Goal: Find specific page/section: Find specific page/section

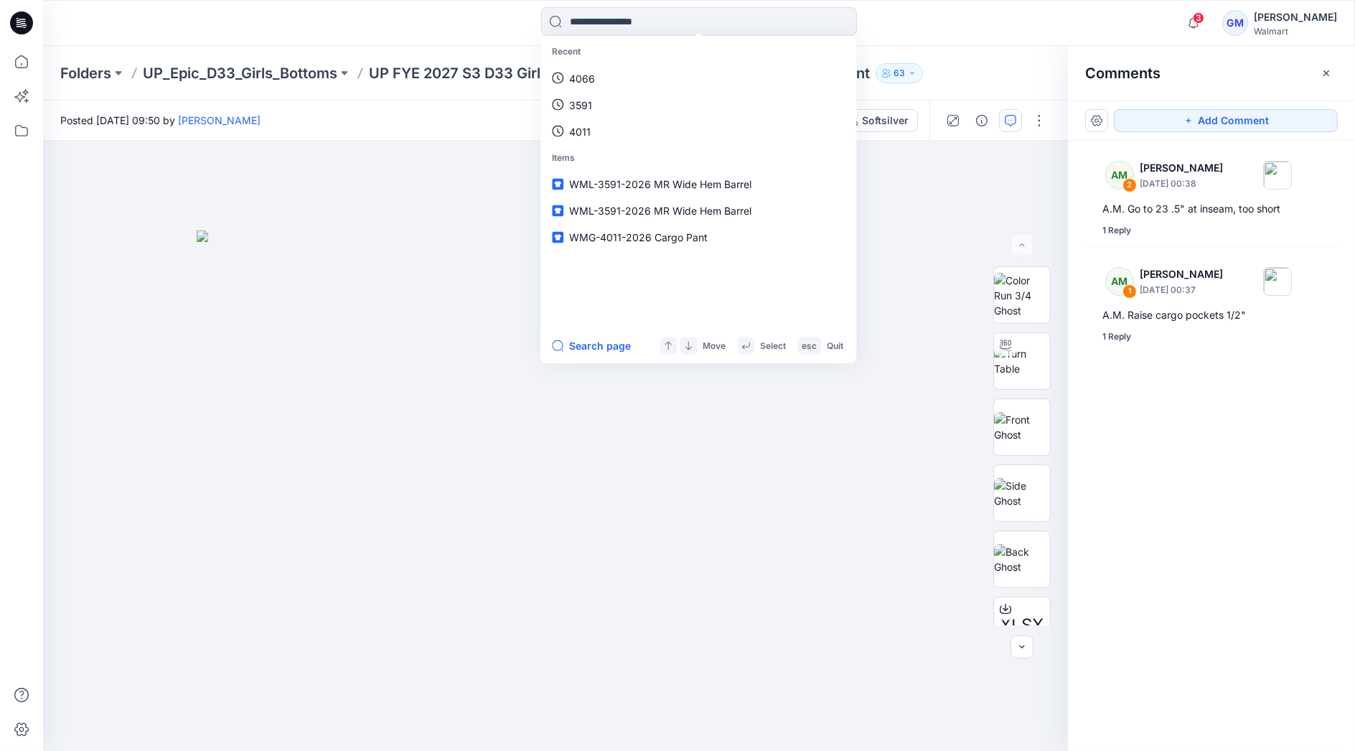
drag, startPoint x: 0, startPoint y: 0, endPoint x: 1001, endPoint y: 32, distance: 1001.7
click at [1001, 32] on div "Recent 4066 3591 4011 Items WML-3591-2026 MR Wide Hem Barrel WML-3591-2026 MR W…" at bounding box center [699, 23] width 656 height 32
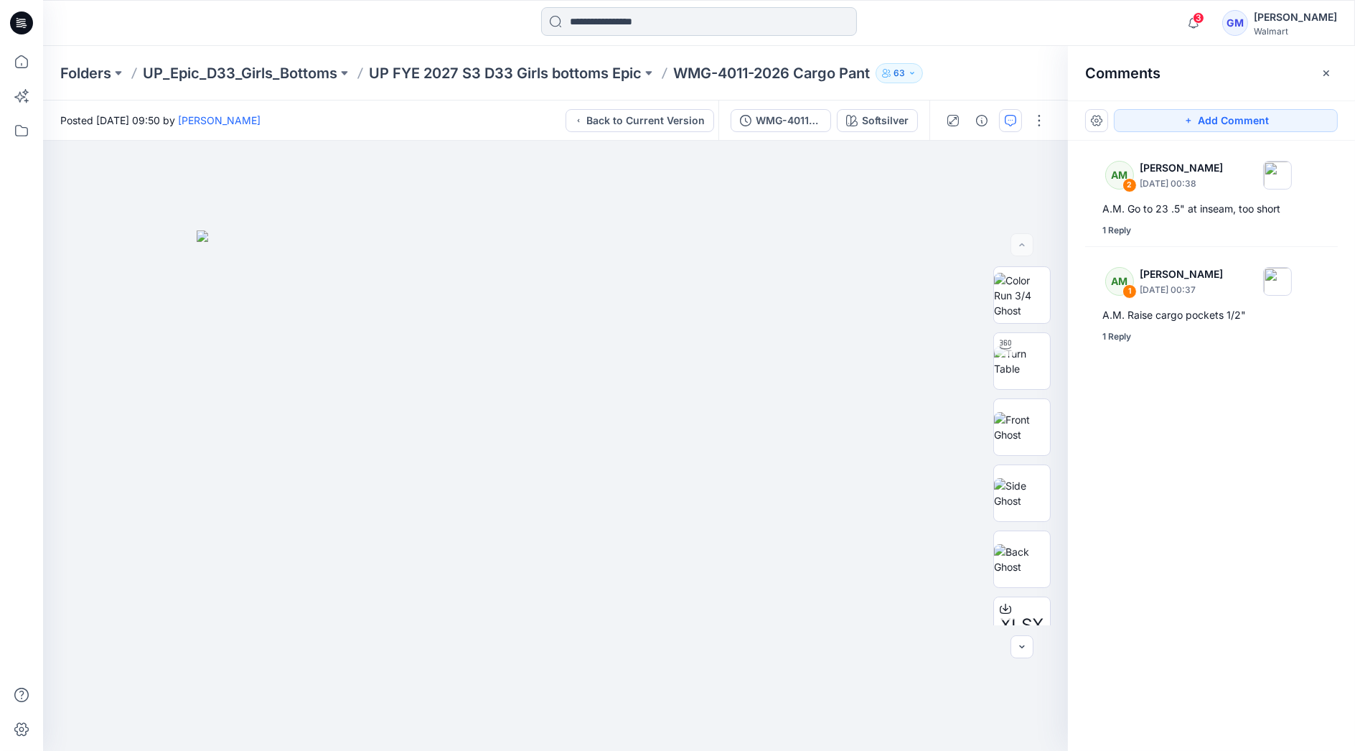
click at [687, 24] on input at bounding box center [699, 21] width 316 height 29
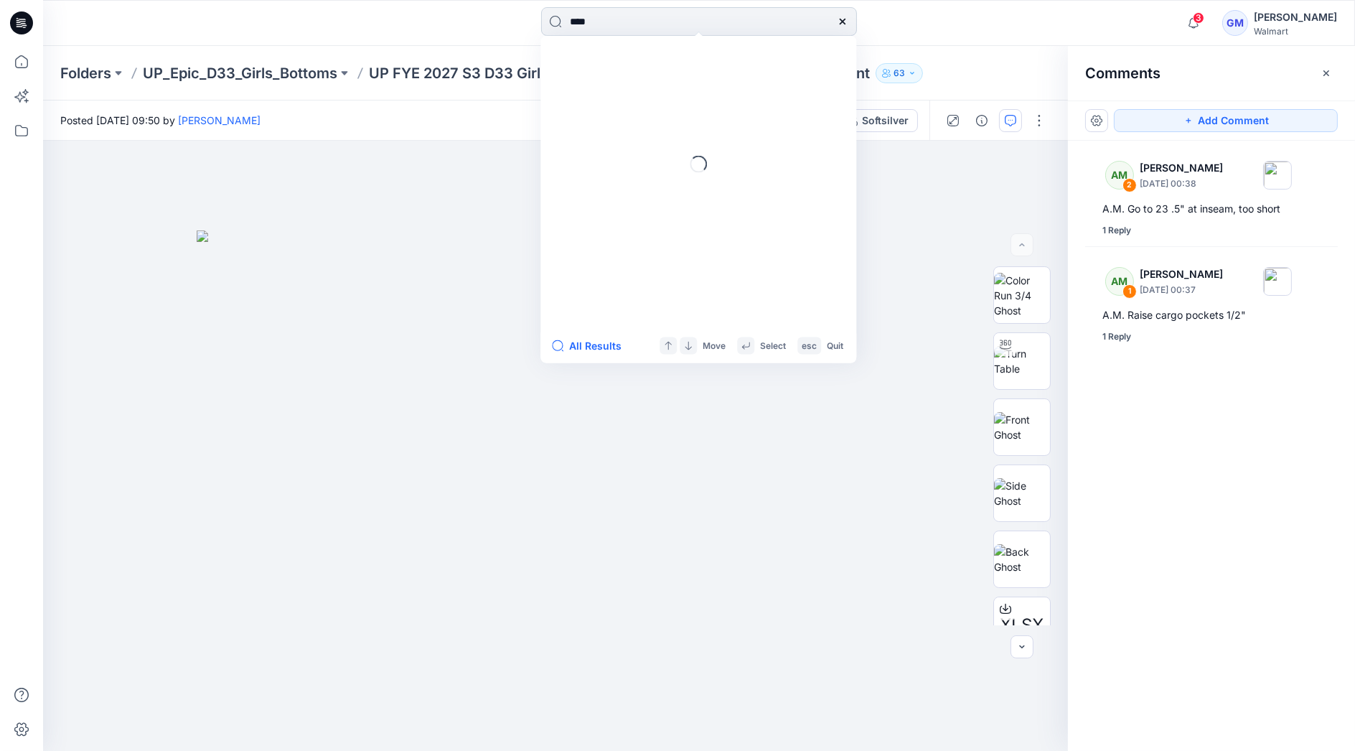
type input "****"
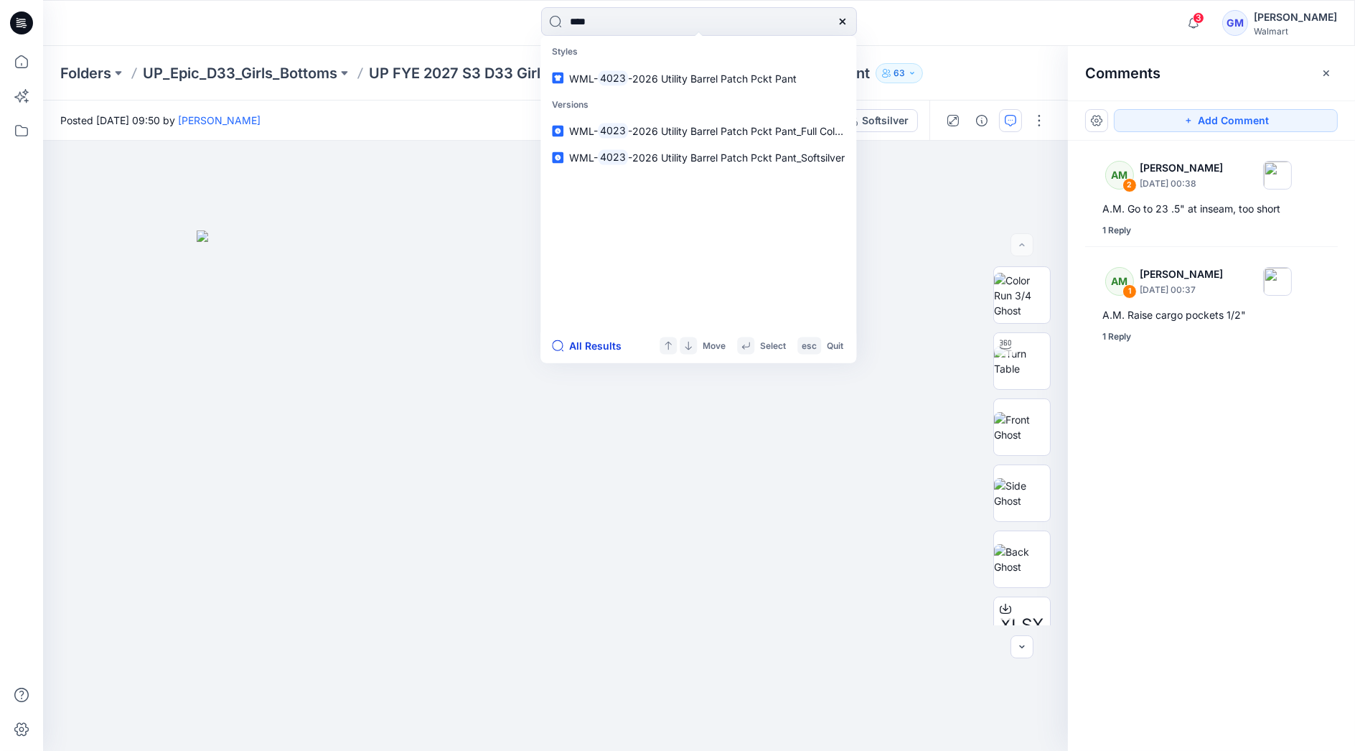
click at [595, 350] on button "All Results" at bounding box center [591, 345] width 79 height 17
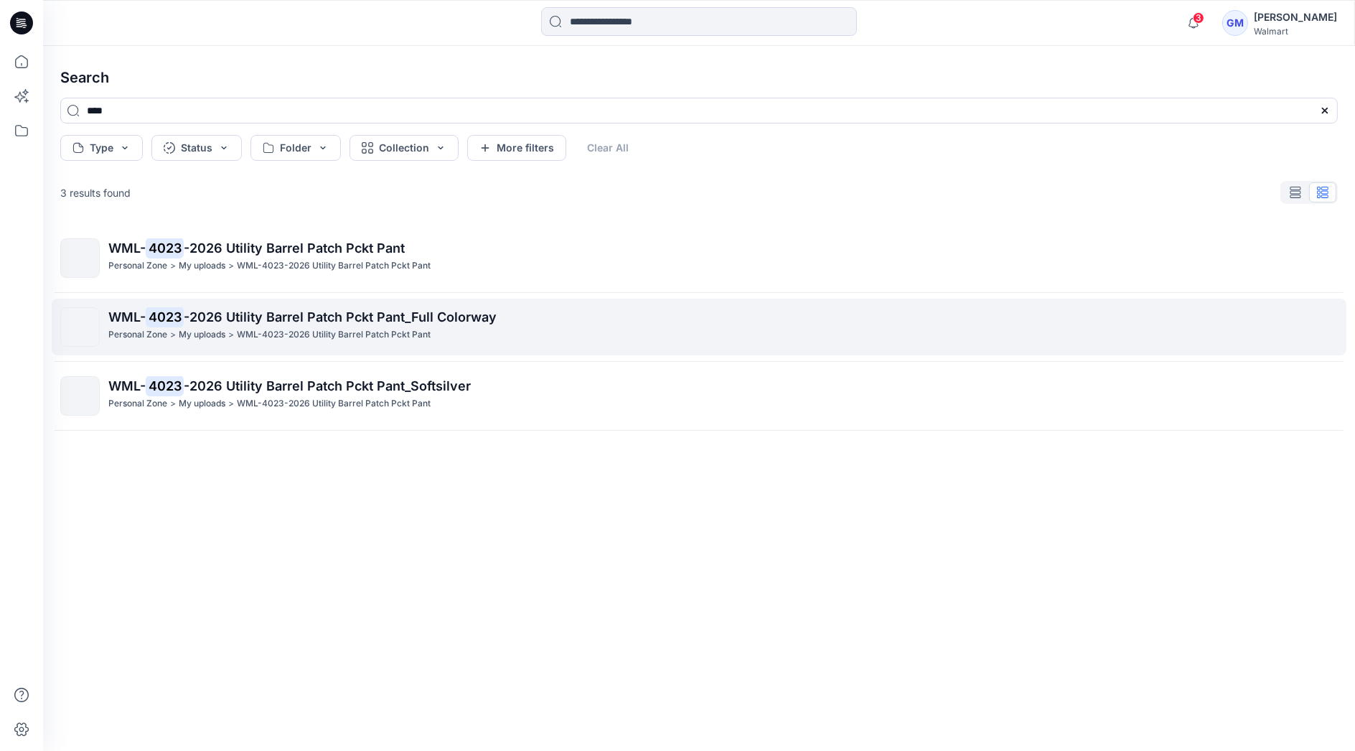
click at [254, 322] on span "-2026 Utility Barrel Patch Pckt Pant_Full Colorway" at bounding box center [340, 316] width 313 height 15
